Goal: Complete application form

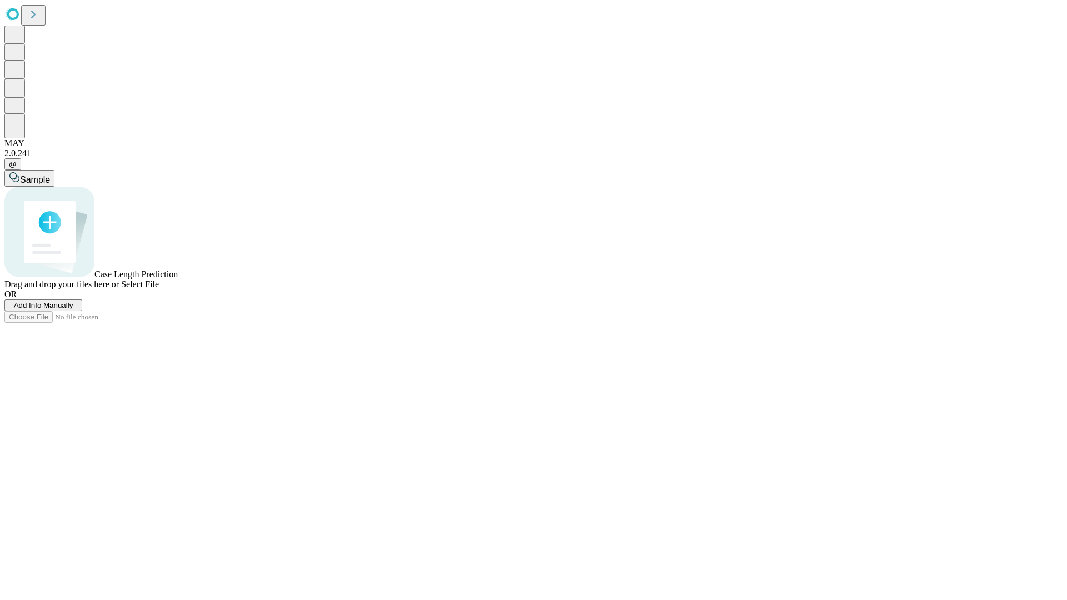
click at [73, 310] on span "Add Info Manually" at bounding box center [43, 305] width 59 height 8
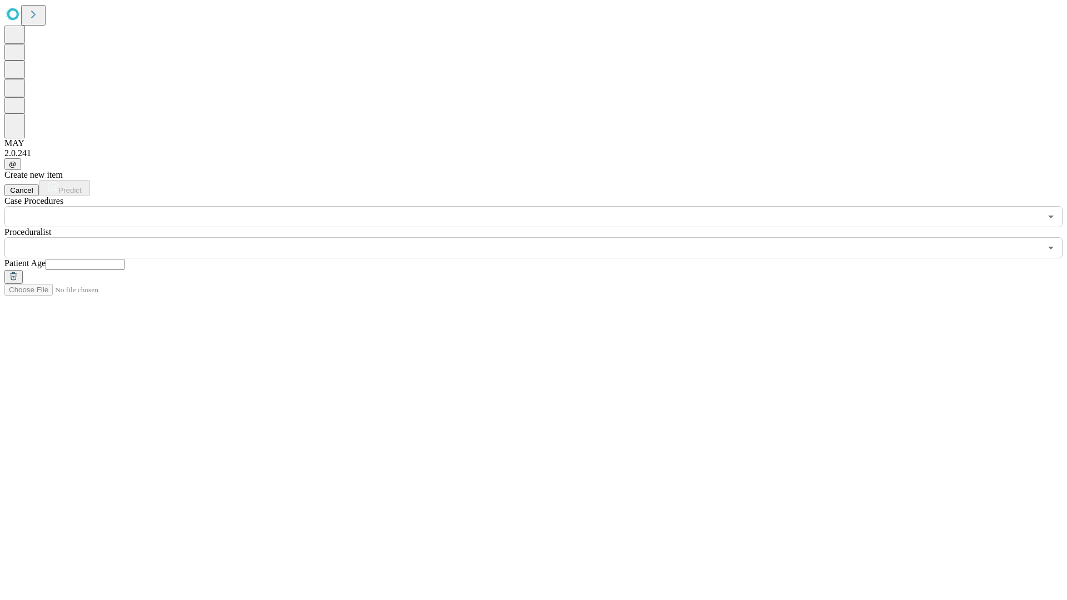
click at [125, 259] on input "text" at bounding box center [85, 264] width 79 height 11
type input "**"
click at [541, 237] on input "text" at bounding box center [522, 247] width 1037 height 21
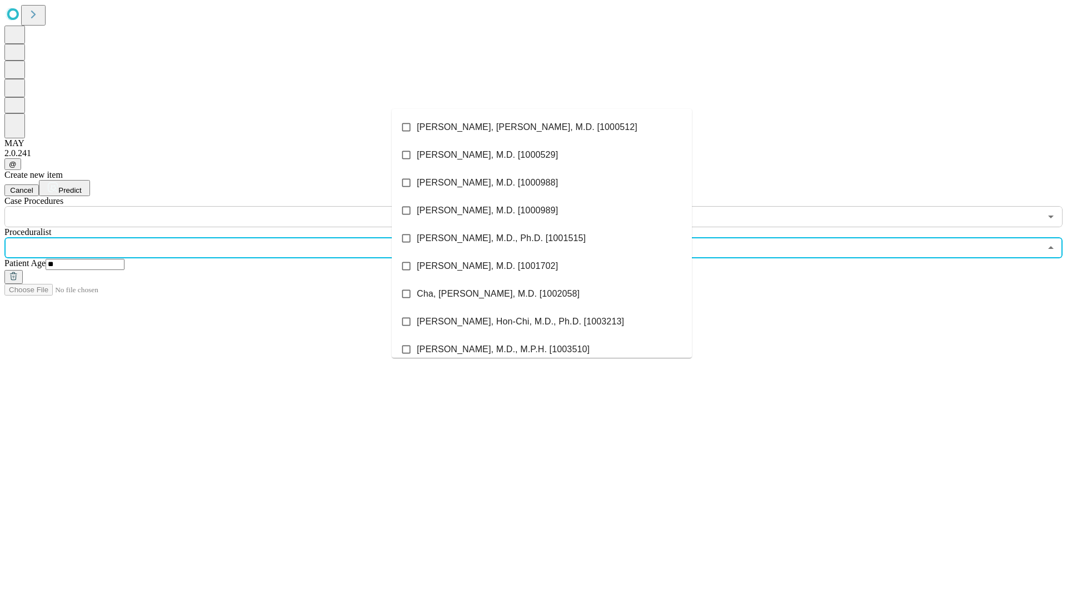
click at [542, 127] on li "[PERSON_NAME], [PERSON_NAME], M.D. [1000512]" at bounding box center [542, 127] width 300 height 28
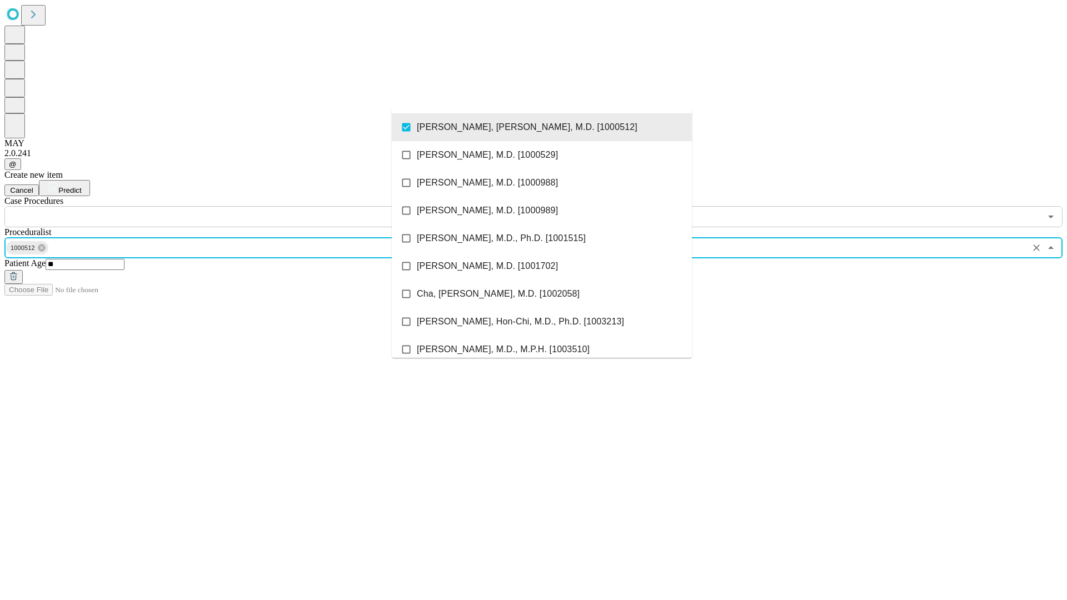
click at [233, 206] on input "text" at bounding box center [522, 216] width 1037 height 21
